Goal: Task Accomplishment & Management: Use online tool/utility

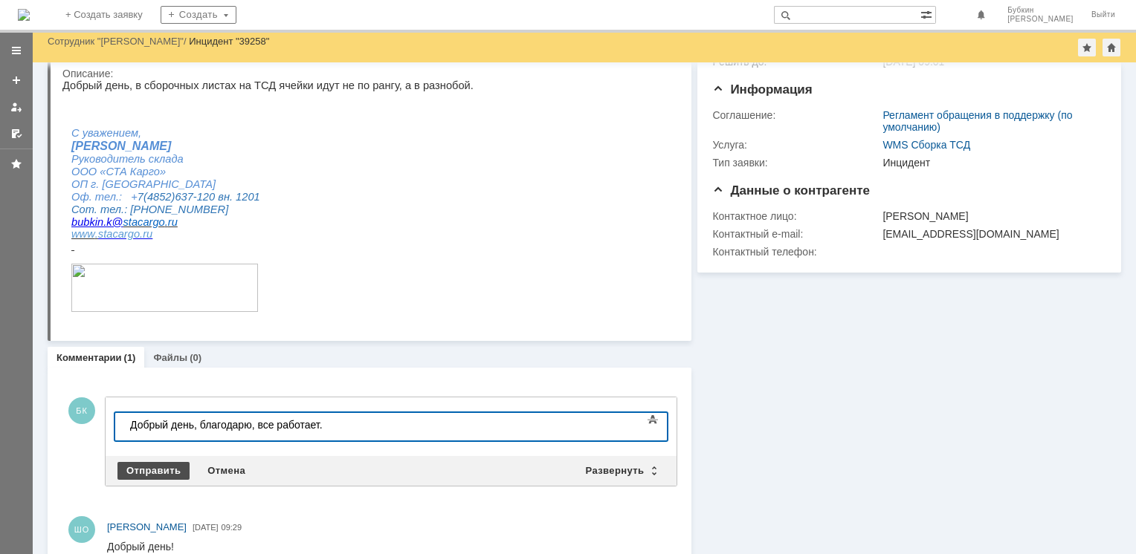
click at [143, 467] on div "Отправить" at bounding box center [153, 471] width 72 height 18
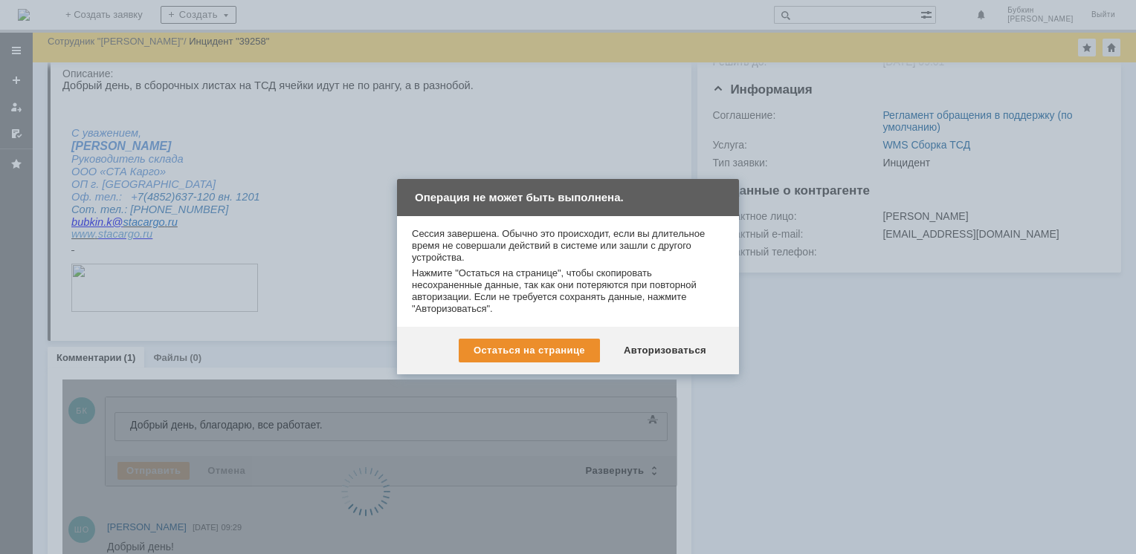
click at [906, 404] on div at bounding box center [568, 277] width 1136 height 554
click at [543, 345] on div "Остаться на странице" at bounding box center [529, 351] width 141 height 24
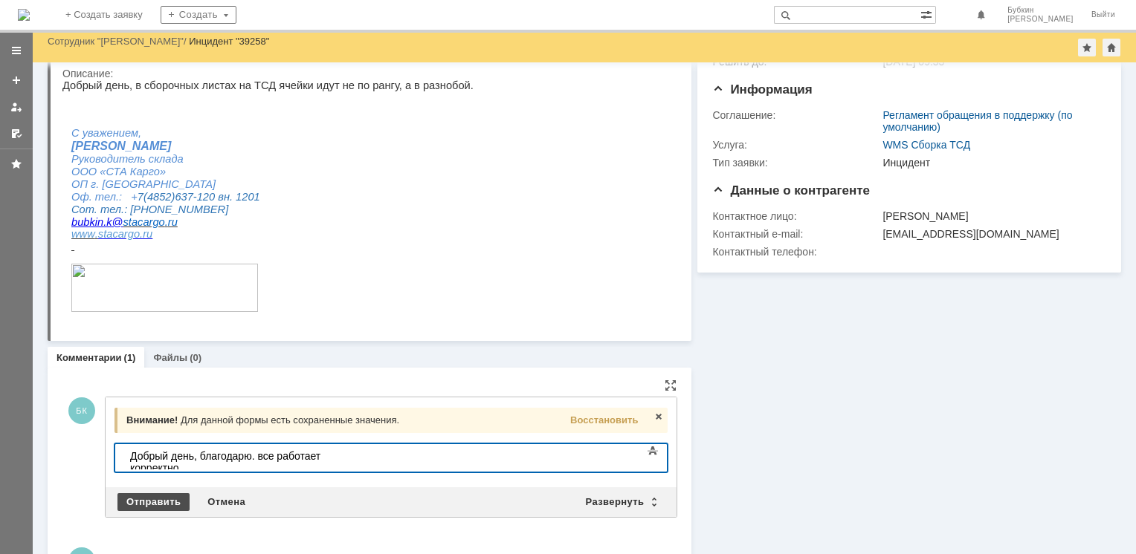
click at [153, 493] on div "Отправить" at bounding box center [153, 502] width 72 height 18
